Goal: Obtain resource: Download file/media

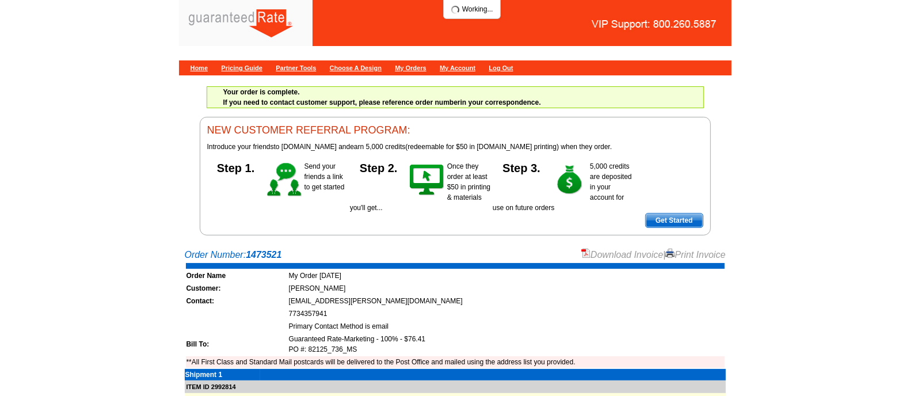
click at [602, 254] on link "Download Invoice" at bounding box center [622, 255] width 82 height 10
